Goal: Task Accomplishment & Management: Manage account settings

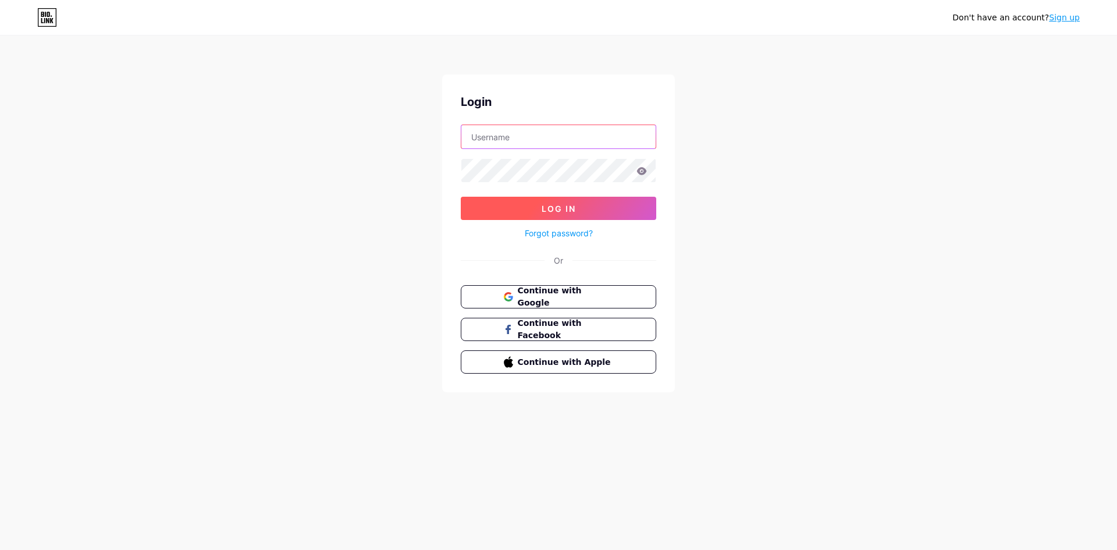
type input "[EMAIL_ADDRESS][DOMAIN_NAME]"
click at [549, 213] on span "Log In" at bounding box center [559, 209] width 34 height 10
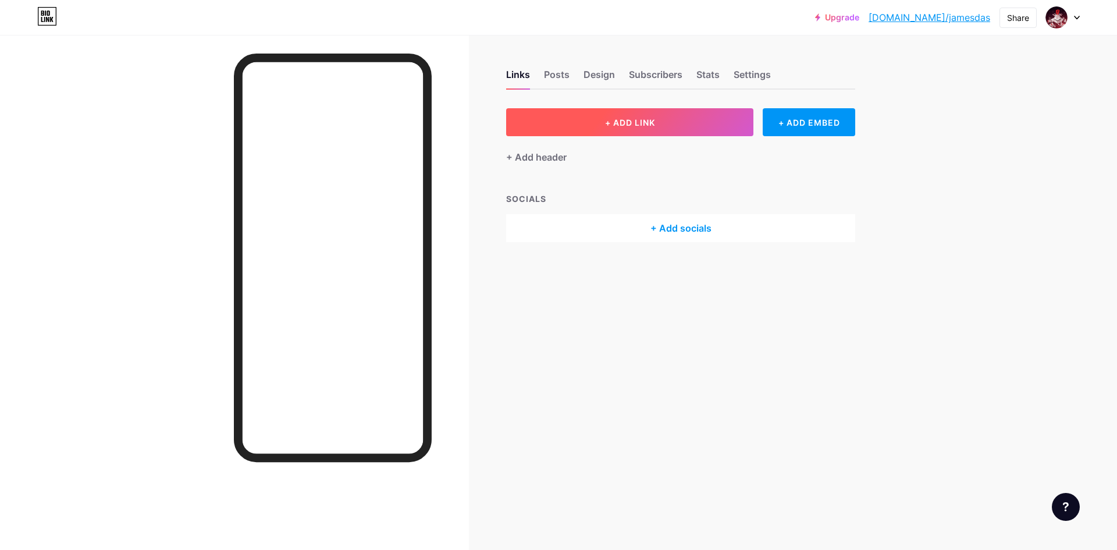
click at [595, 125] on button "+ ADD LINK" at bounding box center [629, 122] width 247 height 28
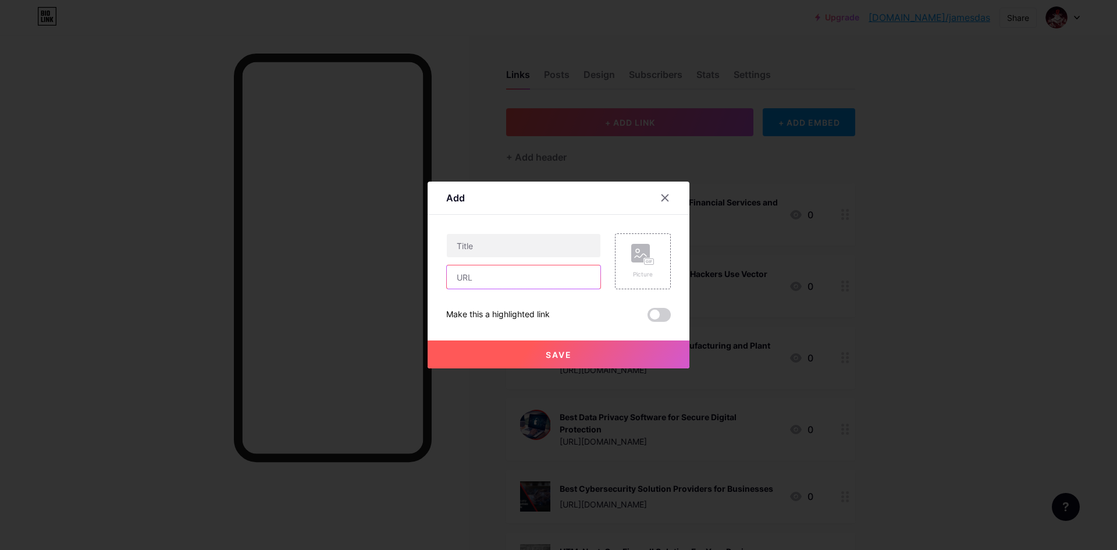
click at [507, 282] on input "text" at bounding box center [524, 276] width 154 height 23
click at [503, 255] on input "text" at bounding box center [524, 245] width 154 height 23
paste input "Securite ZTNA: The Ultimate VPN Replacement for Secure Access"
type input "Securite ZTNA: The Ultimate VPN Replacement for Secure Access"
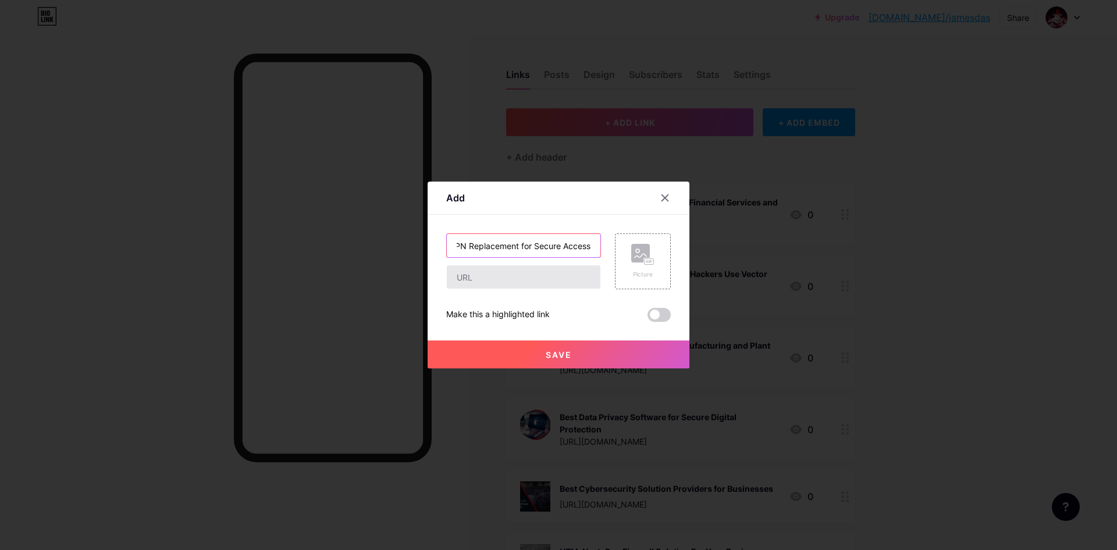
scroll to position [0, 0]
click at [510, 272] on input "text" at bounding box center [524, 276] width 154 height 23
paste input "[URL][DOMAIN_NAME]"
type input "[URL][DOMAIN_NAME]"
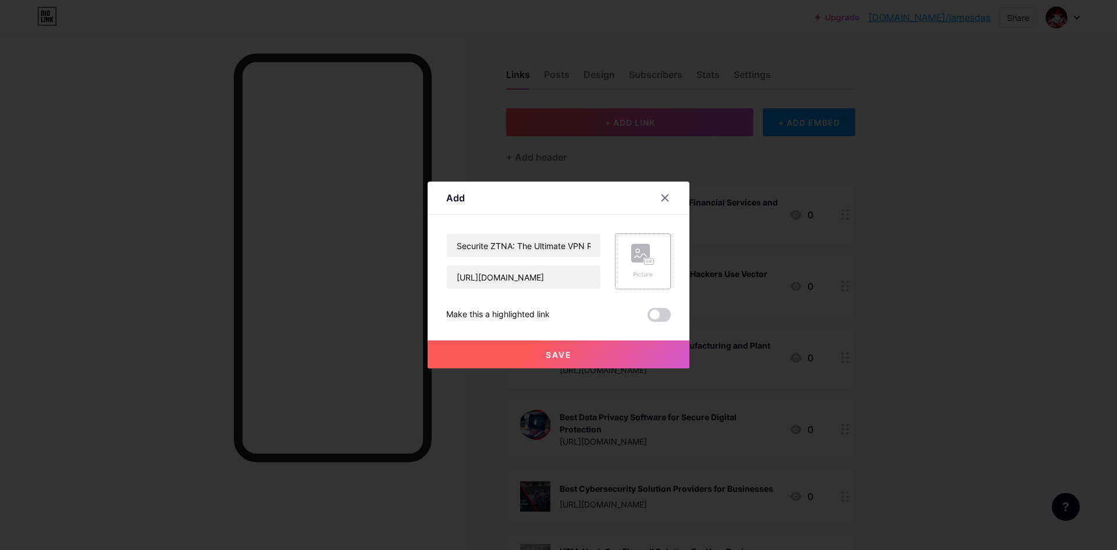
click at [628, 256] on div "Picture" at bounding box center [643, 261] width 56 height 56
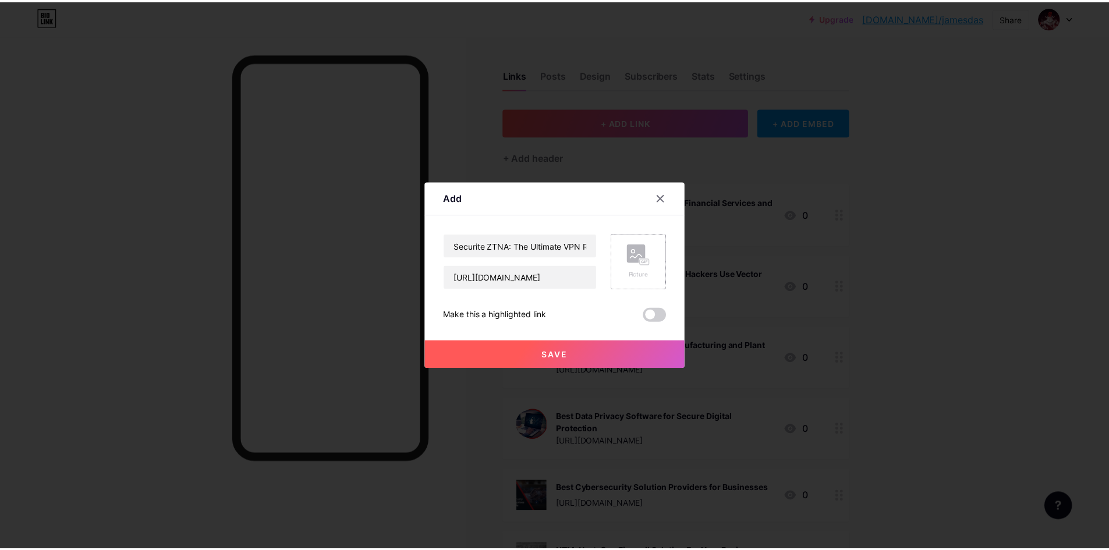
scroll to position [0, 0]
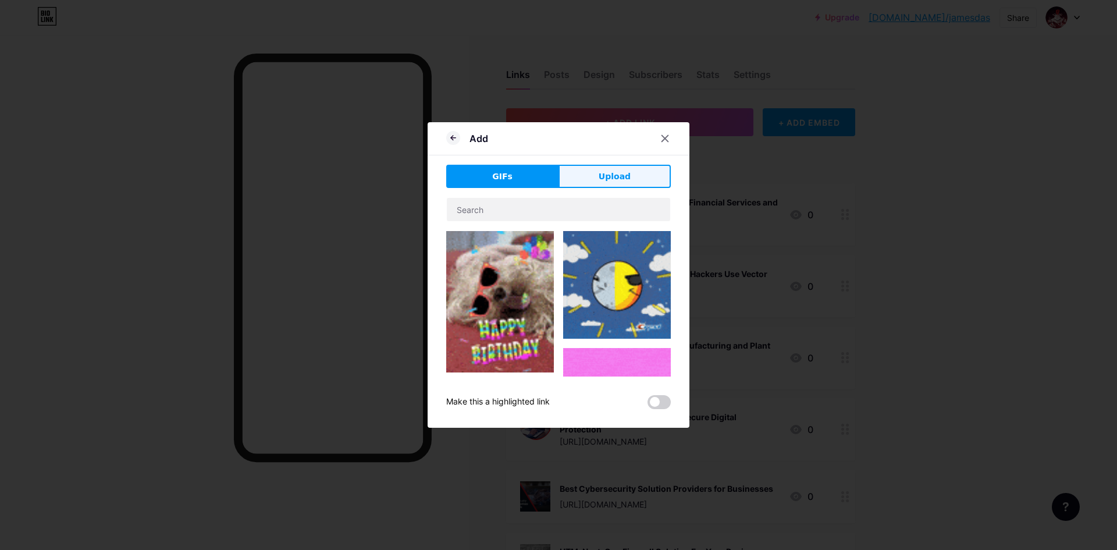
click at [626, 185] on button "Upload" at bounding box center [615, 176] width 112 height 23
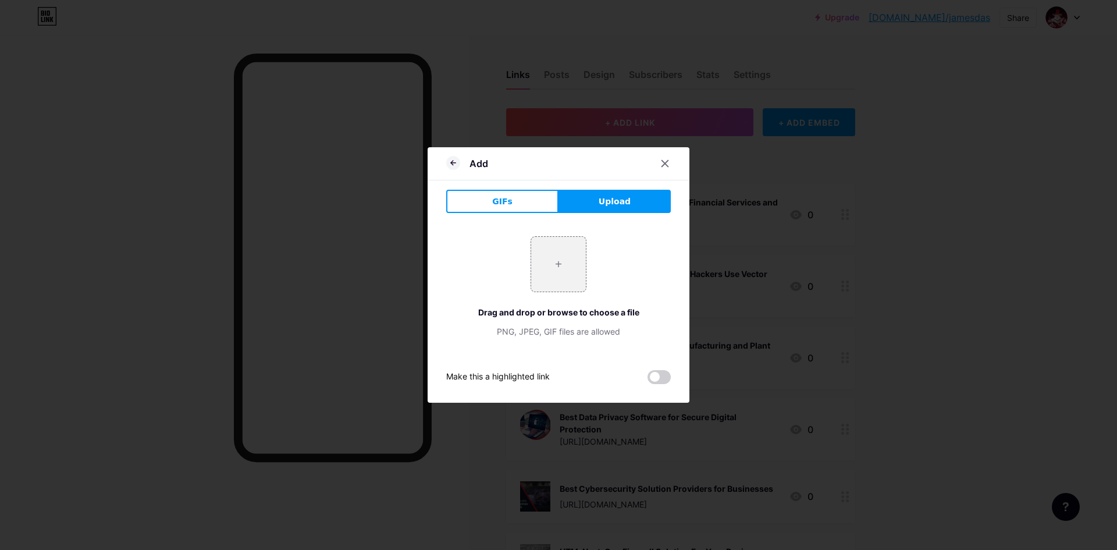
click at [602, 247] on div "+ Drag and drop or browse to choose a file PNG, JPEG, GIF files are allowed" at bounding box center [558, 286] width 225 height 101
click at [565, 261] on input "file" at bounding box center [558, 264] width 55 height 55
type input "C:\fakepath\ztna-vs-vpn (1).jpg"
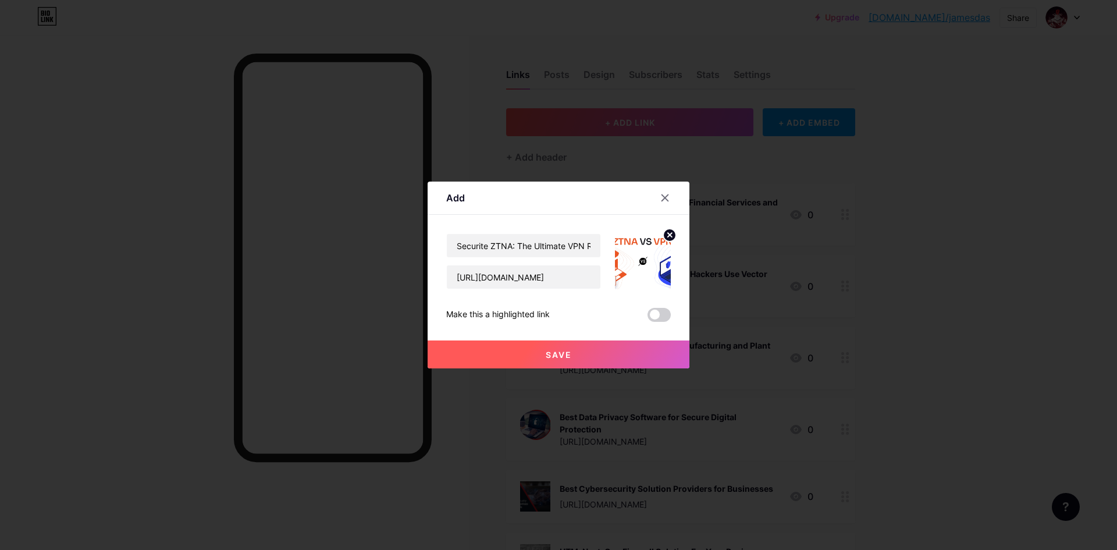
click at [566, 351] on span "Save" at bounding box center [559, 355] width 26 height 10
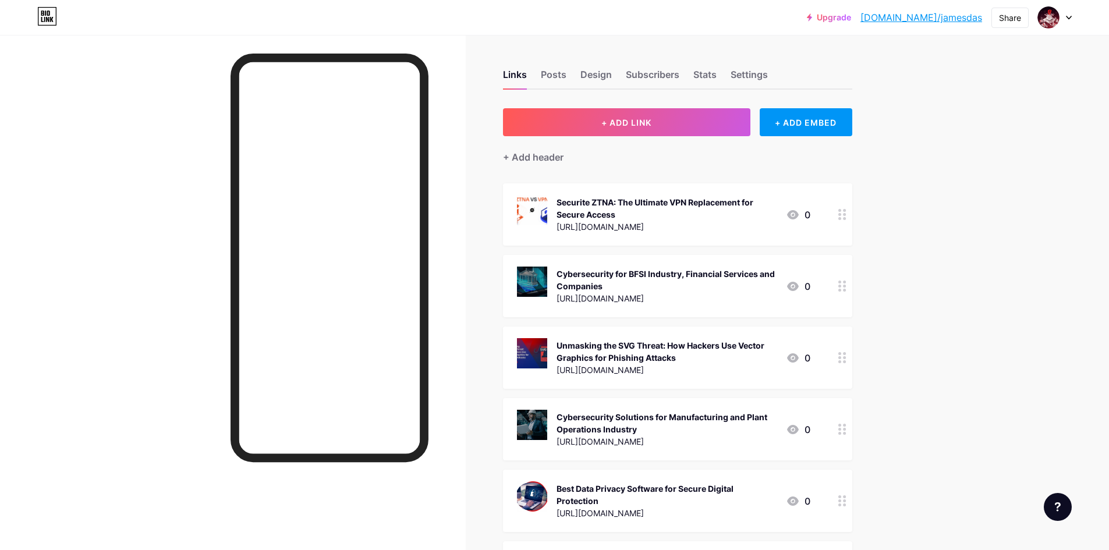
click at [925, 22] on link "[DOMAIN_NAME]/jamesdas" at bounding box center [921, 17] width 122 height 14
